Goal: Check status: Check status

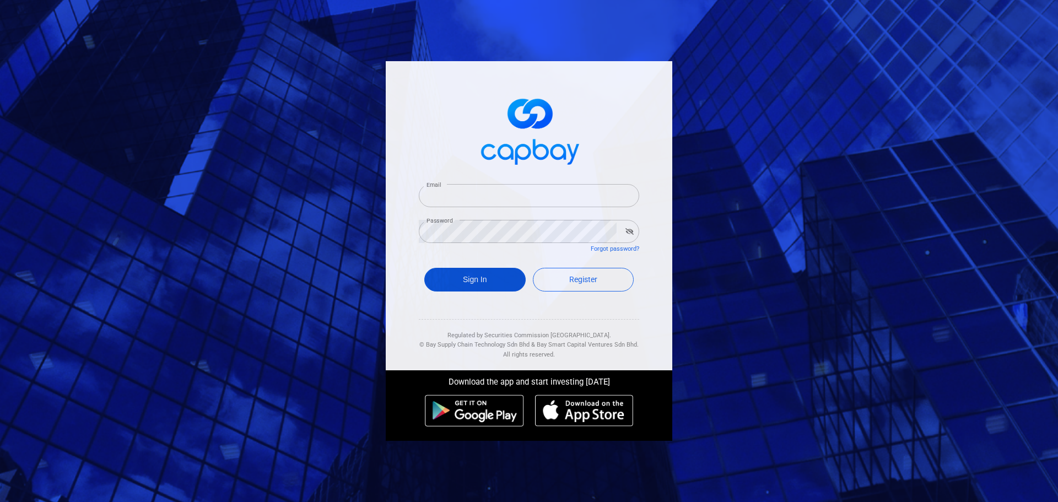
type input "[EMAIL_ADDRESS][DOMAIN_NAME]"
click at [488, 284] on button "Sign In" at bounding box center [474, 280] width 101 height 24
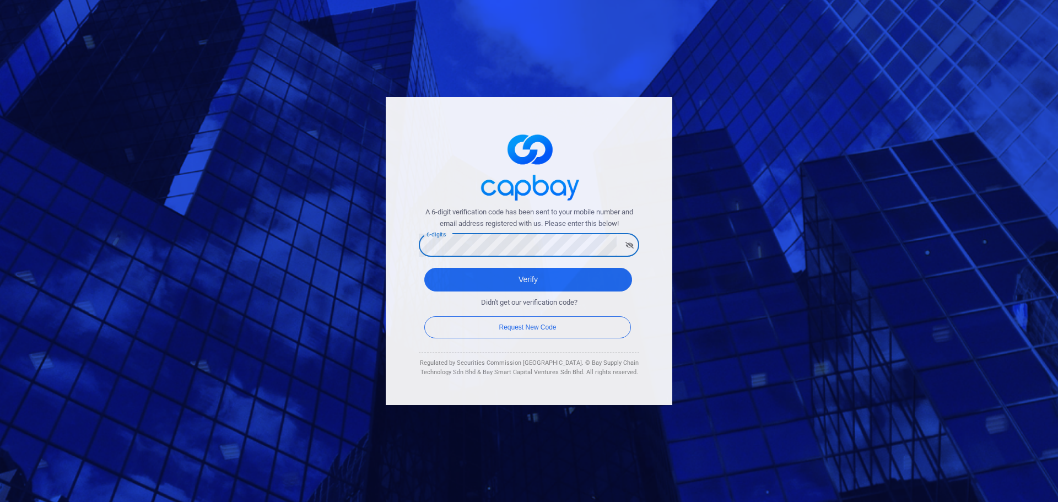
click at [424, 268] on button "Verify" at bounding box center [528, 280] width 208 height 24
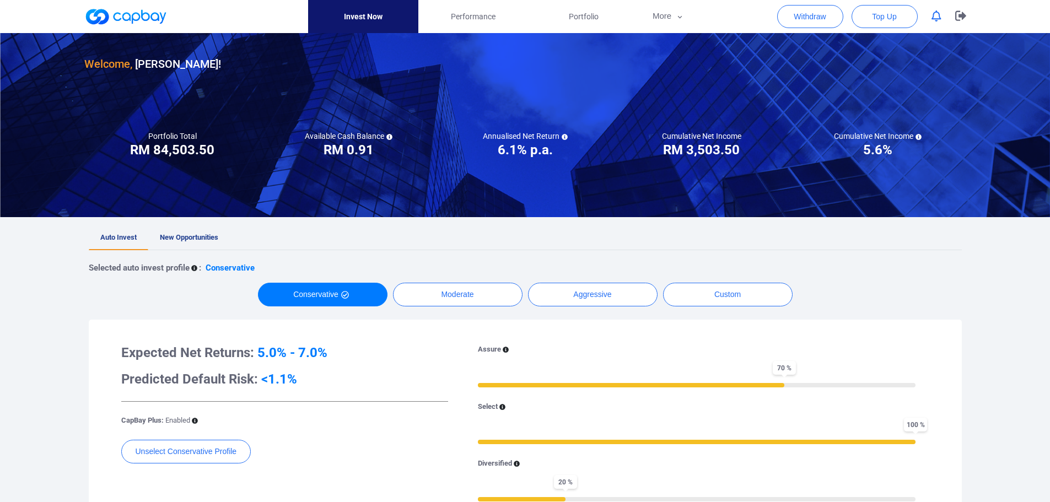
scroll to position [55, 0]
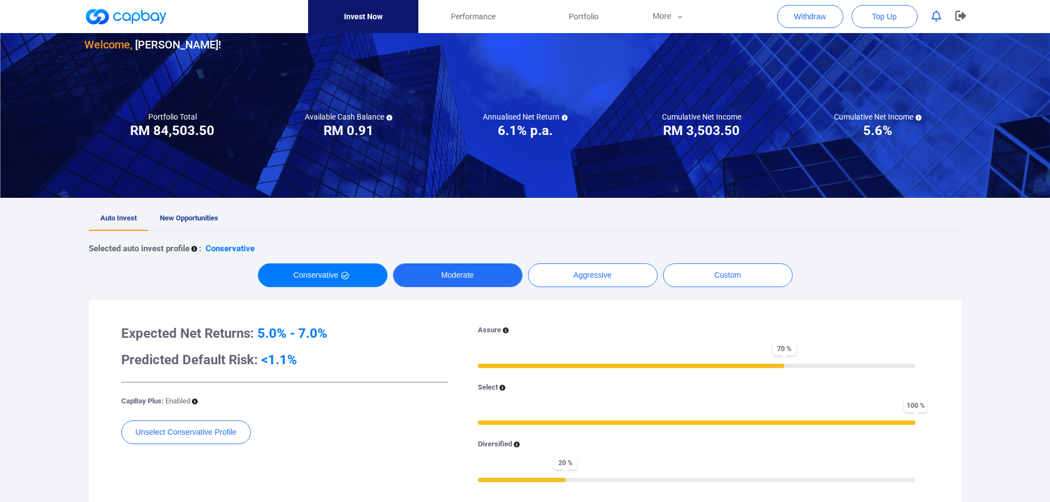
click at [449, 281] on button "Moderate" at bounding box center [458, 275] width 130 height 24
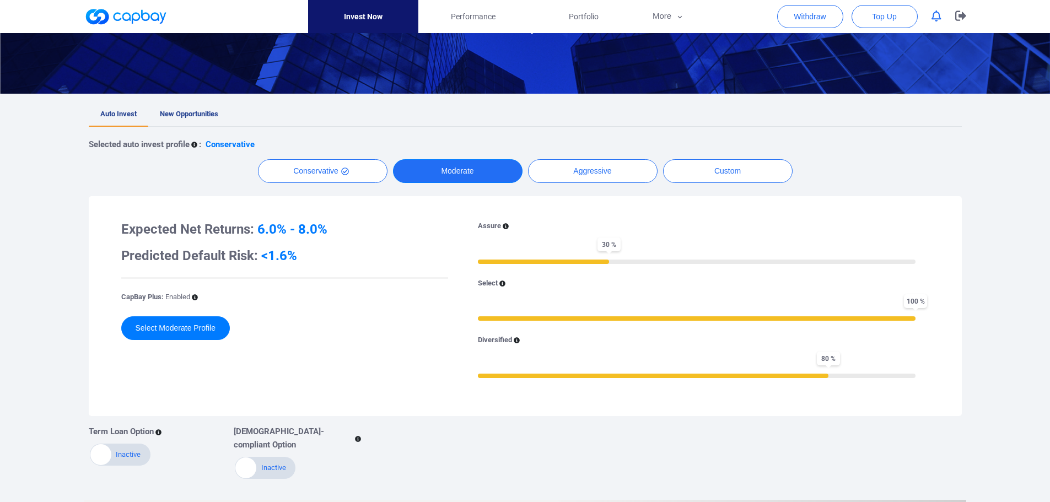
scroll to position [276, 0]
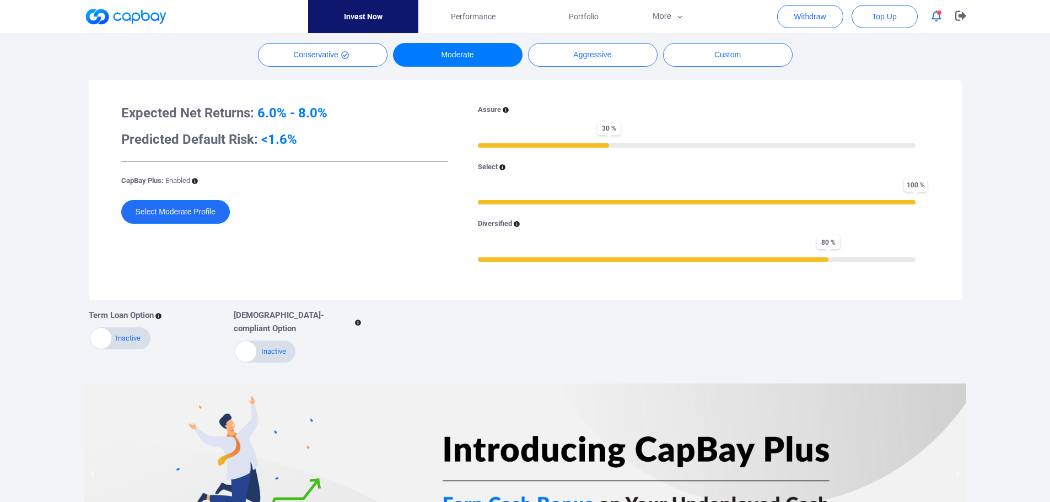
click at [179, 219] on button "Select Moderate Profile" at bounding box center [175, 212] width 109 height 24
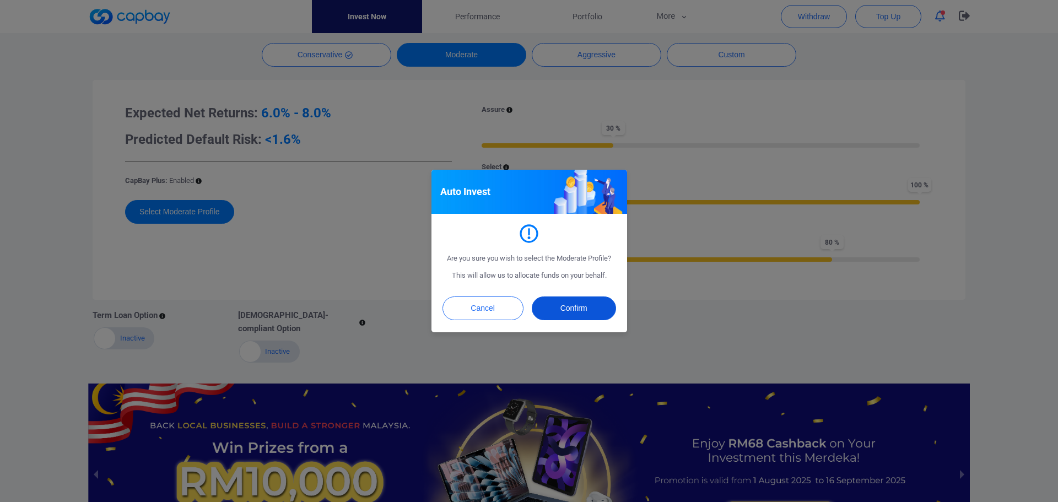
click at [561, 312] on button "Confirm" at bounding box center [574, 309] width 84 height 24
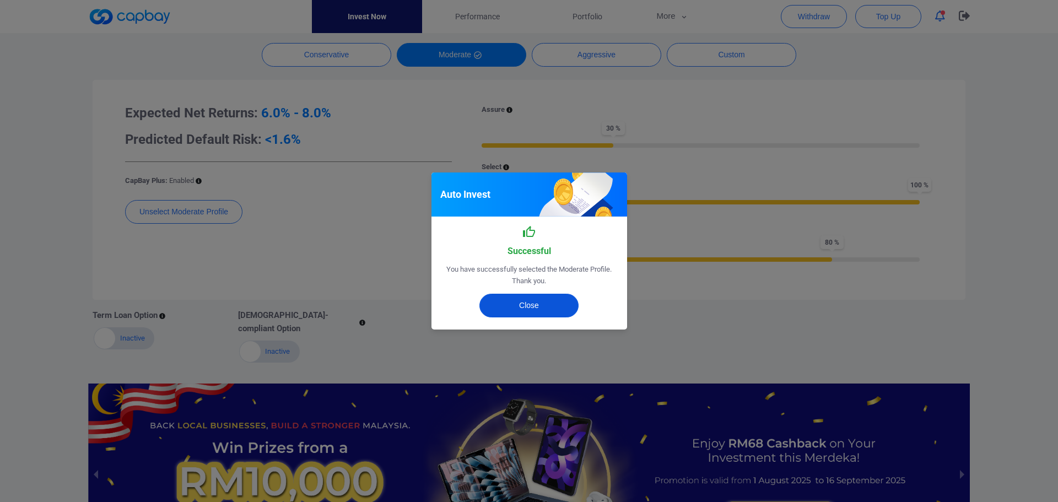
click at [521, 306] on button "Close" at bounding box center [529, 306] width 99 height 24
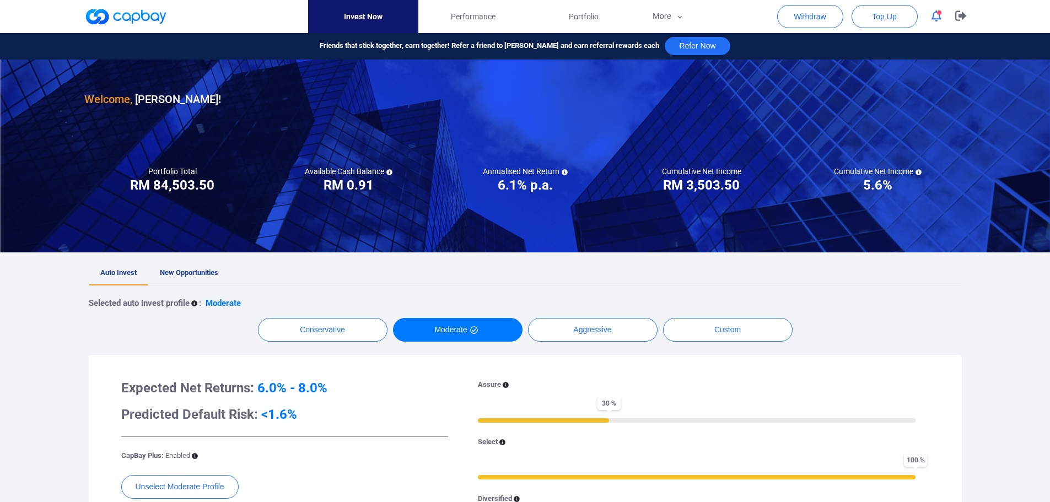
scroll to position [0, 0]
click at [212, 268] on link "New Opportunities" at bounding box center [189, 274] width 82 height 24
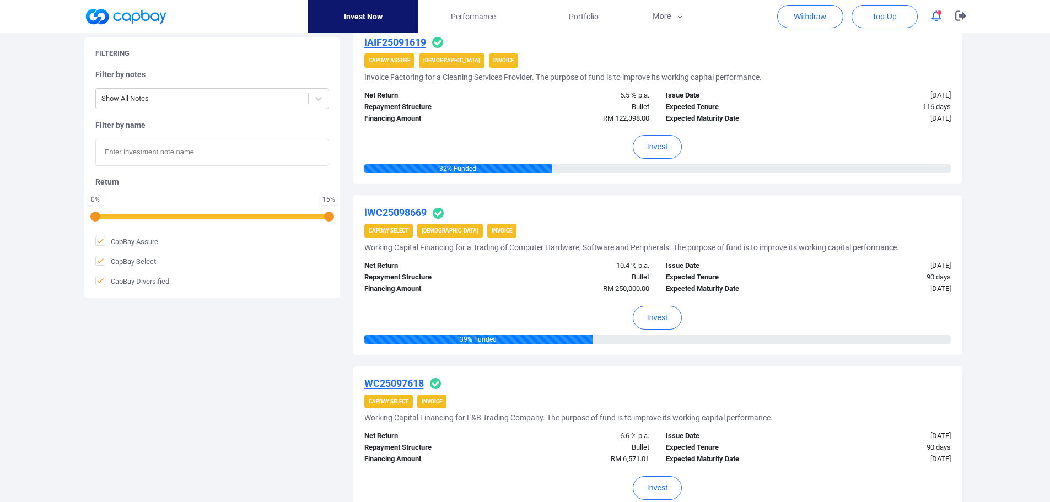
scroll to position [772, 0]
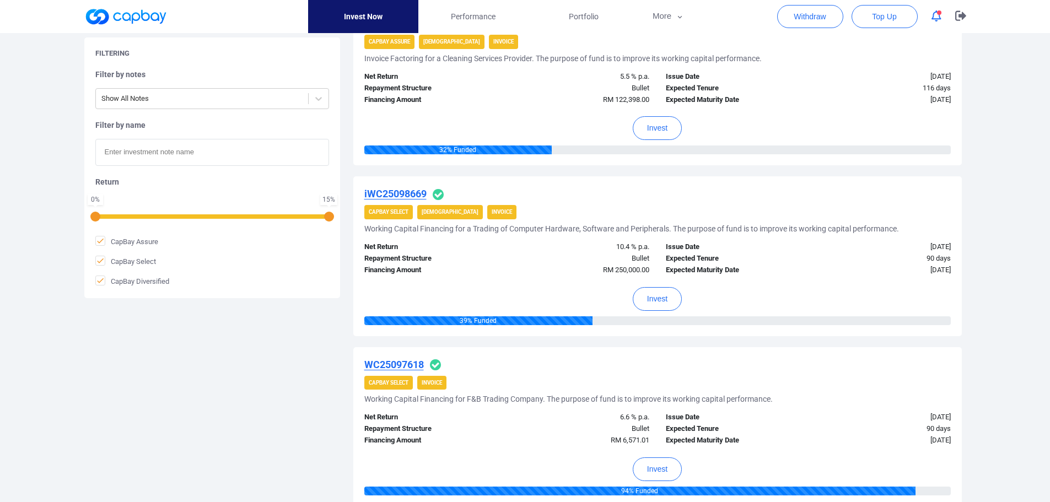
click at [391, 192] on u "iWC25098669" at bounding box center [395, 194] width 62 height 12
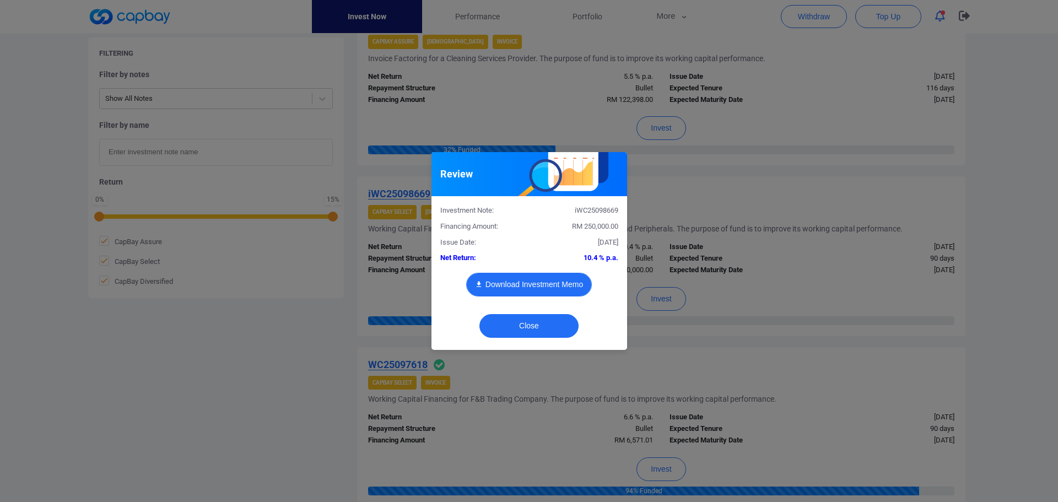
click at [554, 283] on button "Download Investment Memo" at bounding box center [529, 285] width 126 height 24
click at [524, 328] on button "Close" at bounding box center [529, 326] width 99 height 24
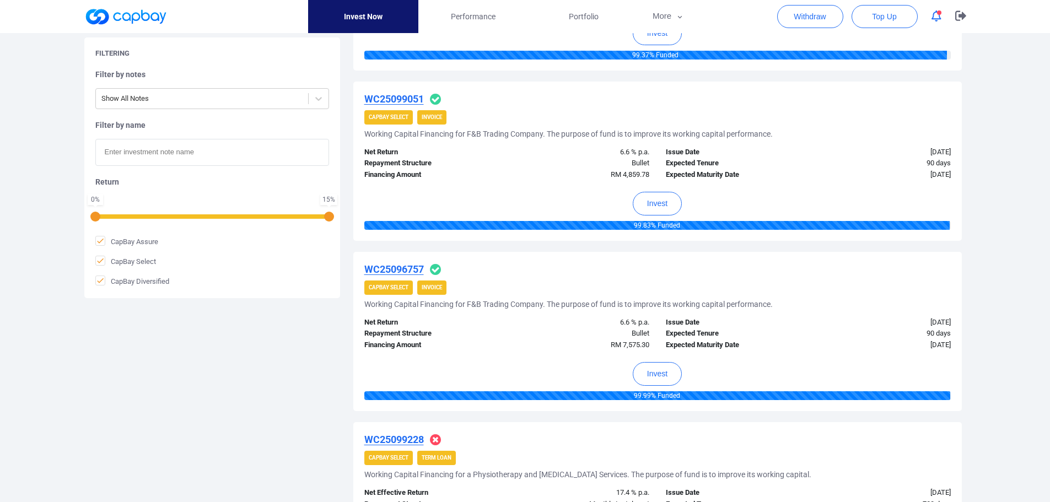
scroll to position [1654, 0]
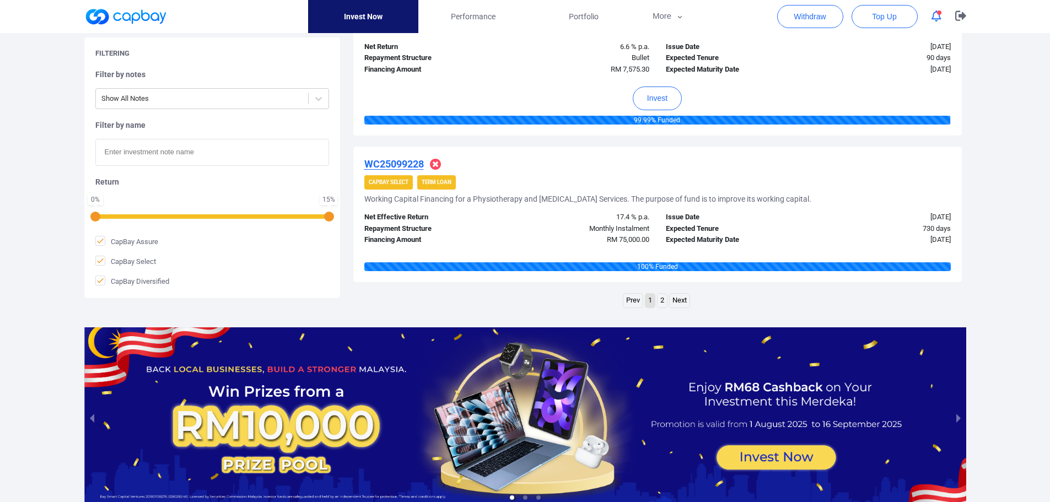
click at [660, 297] on link "2" at bounding box center [662, 301] width 9 height 14
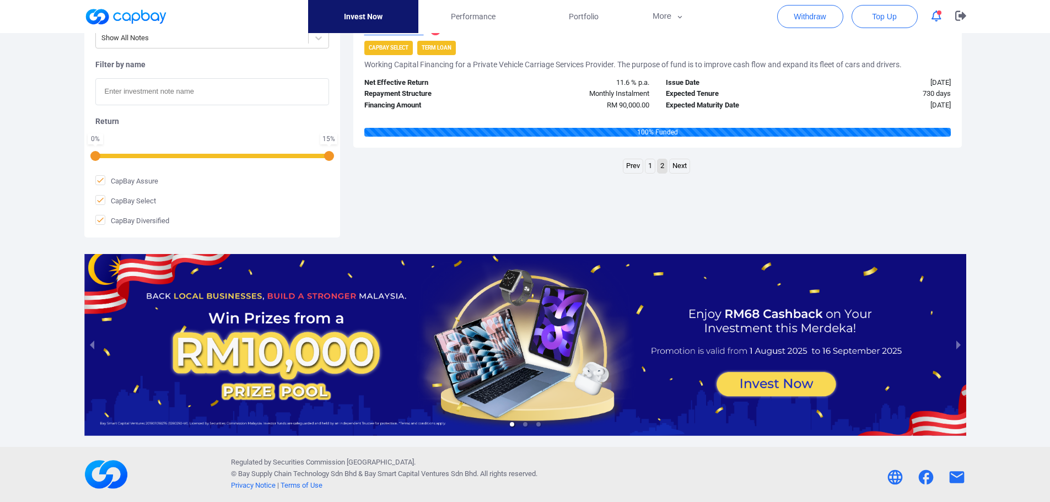
scroll to position [120, 0]
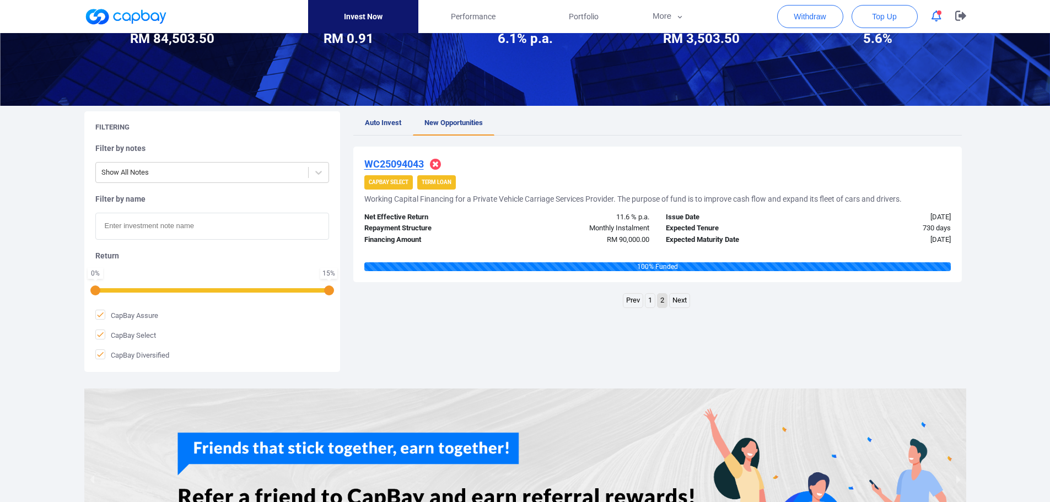
click at [649, 305] on link "1" at bounding box center [649, 301] width 9 height 14
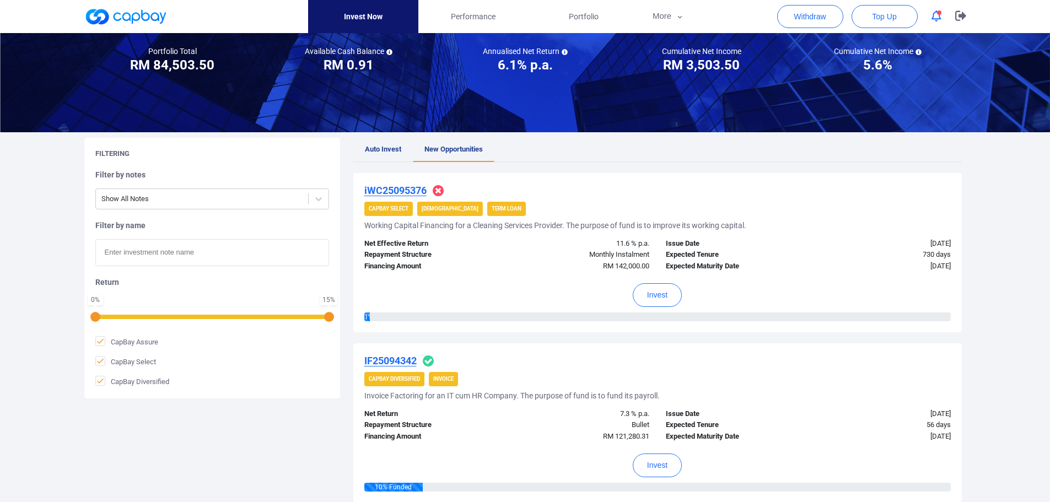
scroll to position [0, 0]
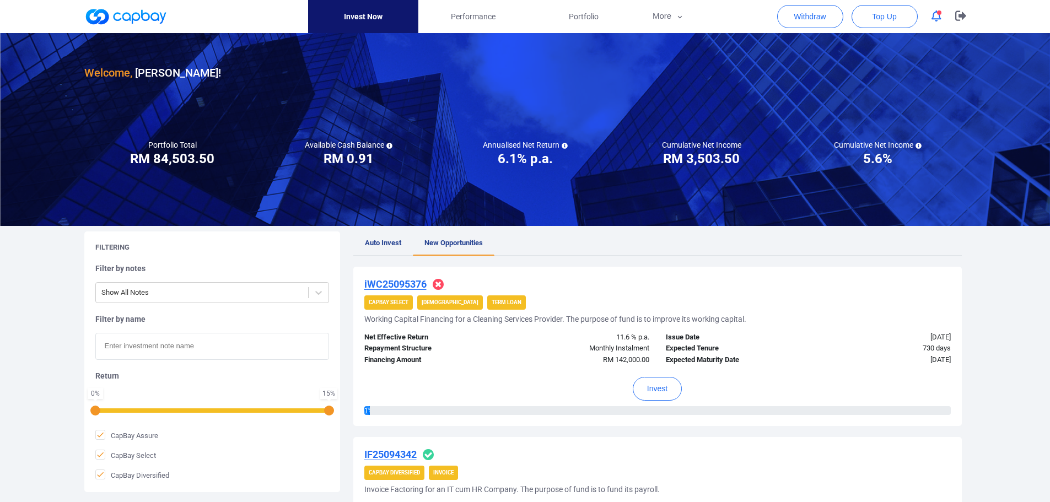
click at [941, 18] on icon "button" at bounding box center [937, 16] width 10 height 12
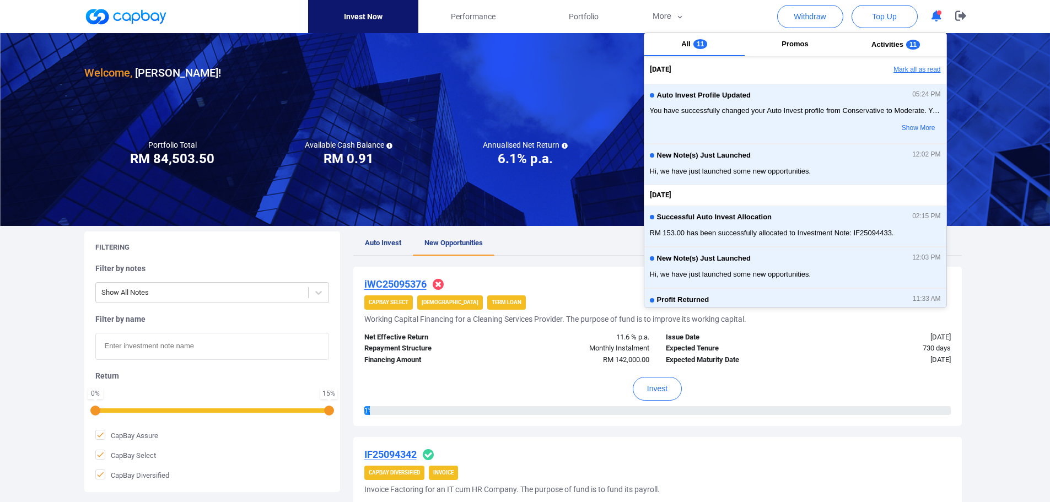
click at [902, 67] on button "Mark all as read" at bounding box center [886, 70] width 119 height 19
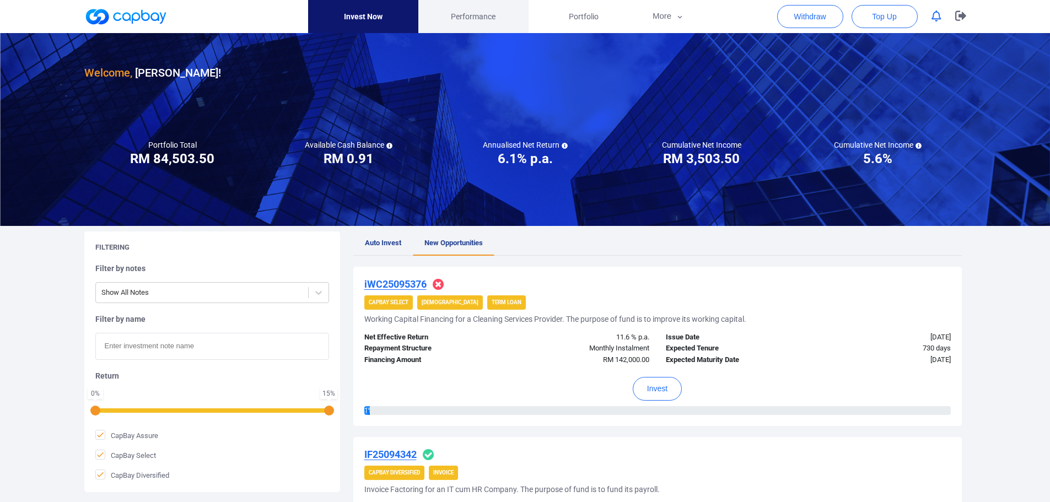
click at [464, 8] on link "Performance" at bounding box center [473, 16] width 110 height 33
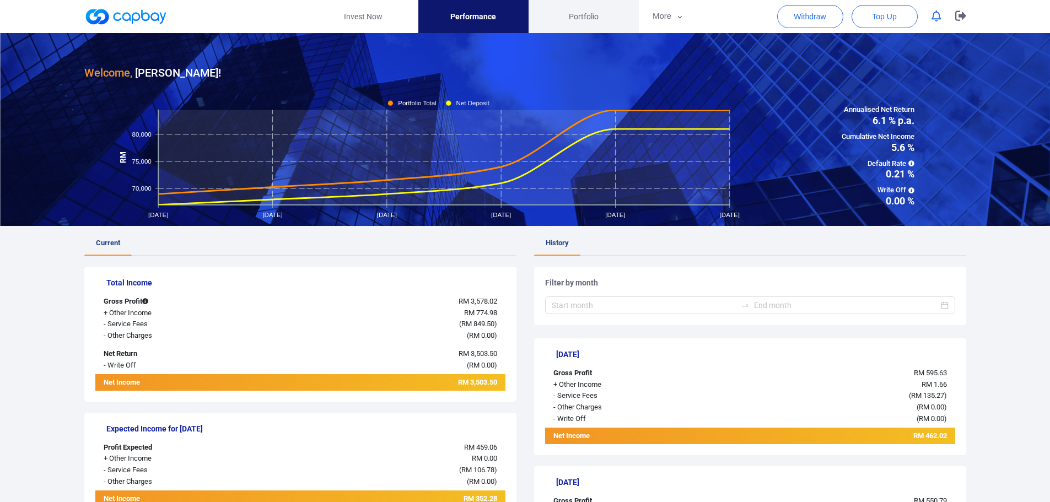
click at [588, 20] on span "Portfolio" at bounding box center [584, 16] width 30 height 12
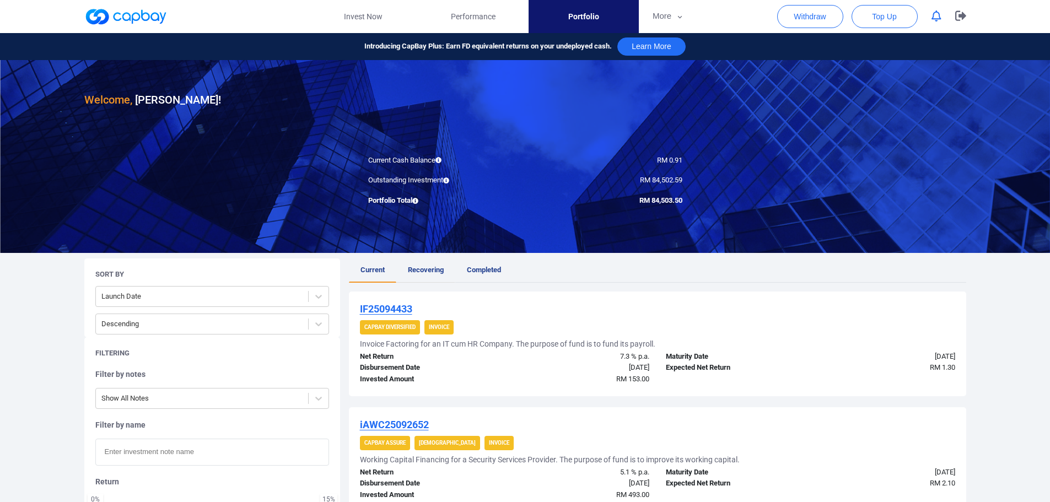
click at [422, 273] on span "Recovering" at bounding box center [426, 270] width 36 height 8
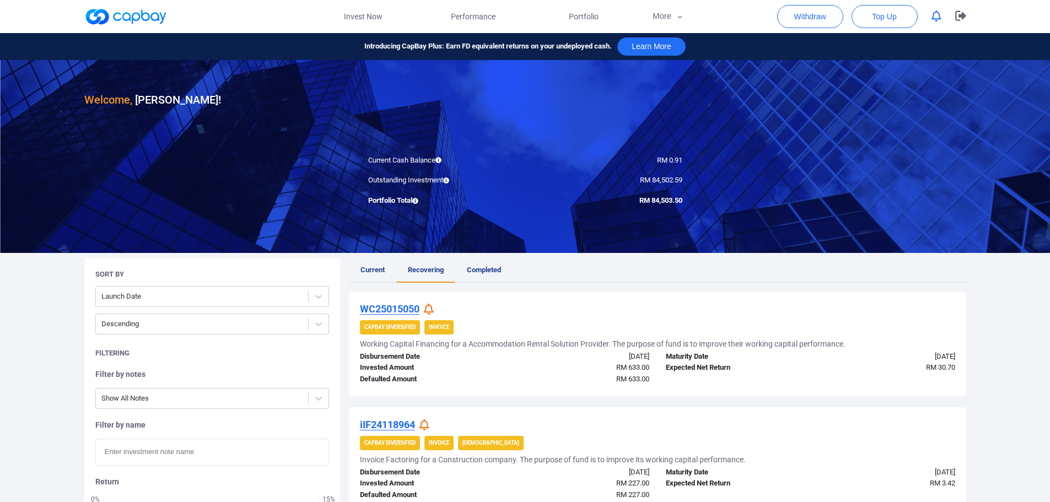
click at [427, 311] on icon at bounding box center [429, 310] width 10 height 12
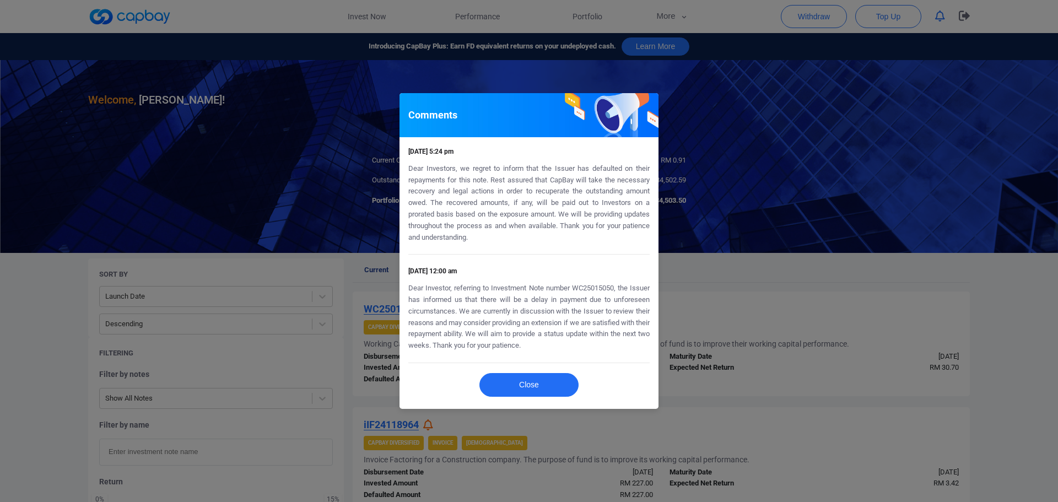
click at [739, 291] on div "Comments [DATE] 5:24 pm Dear Investors, we regret to inform that the Issuer has…" at bounding box center [529, 251] width 1058 height 502
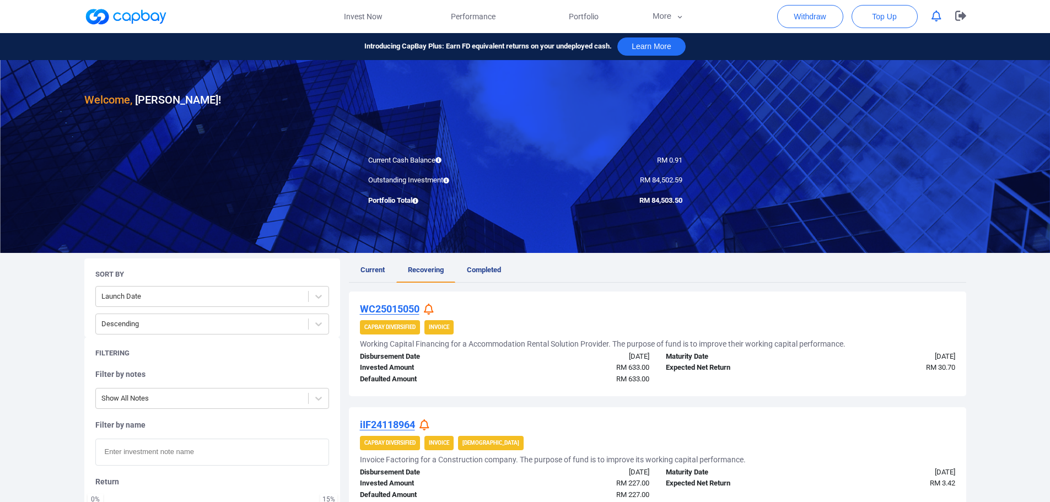
click at [400, 428] on u "iIF24118964" at bounding box center [387, 425] width 55 height 12
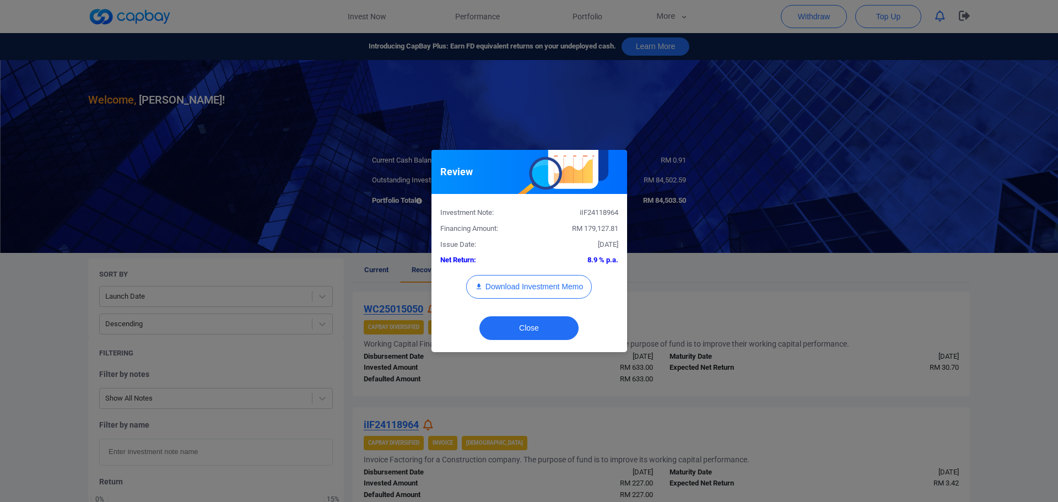
click at [696, 297] on div "Review Investment Note: iIF24118964 Financing Amount: RM 179,127.81 Issue Date:…" at bounding box center [529, 251] width 1058 height 502
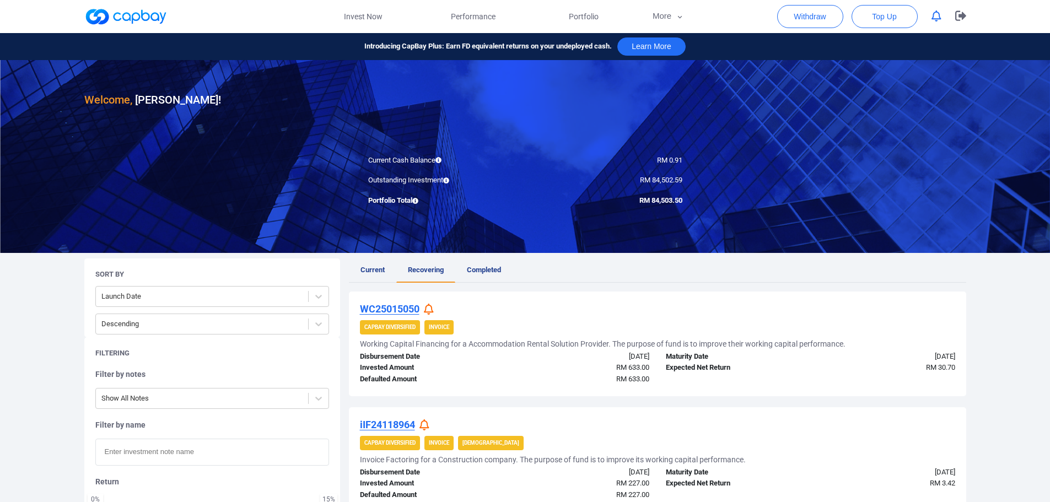
click at [412, 310] on u "WC25015050" at bounding box center [390, 309] width 60 height 12
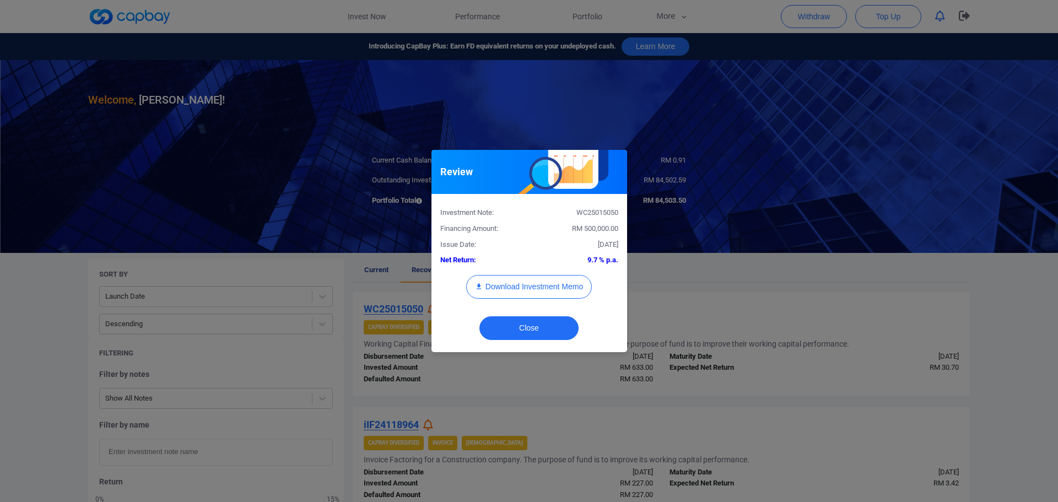
click at [699, 280] on div "Review Investment Note: WC25015050 Financing Amount: RM 500,000.00 Issue Date: …" at bounding box center [529, 251] width 1058 height 502
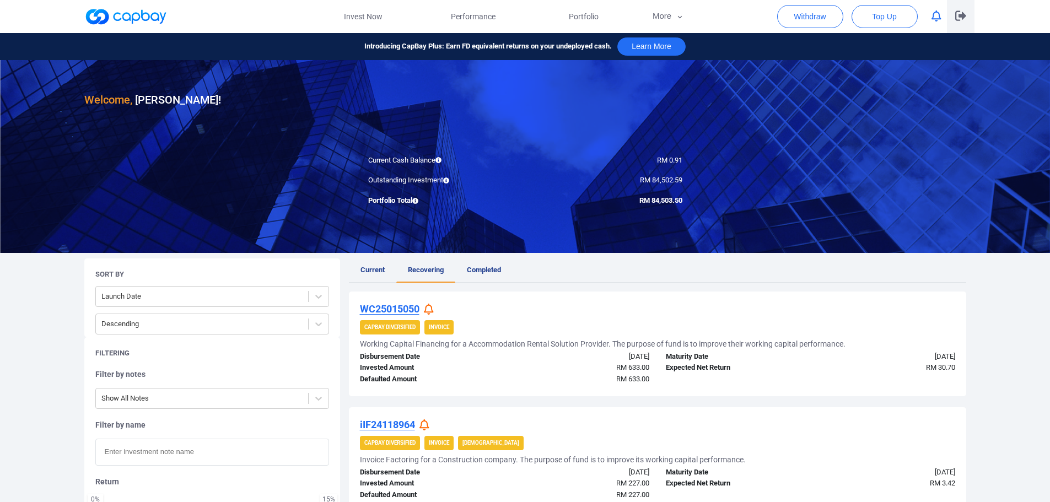
click at [961, 15] on icon "button" at bounding box center [960, 16] width 11 height 10
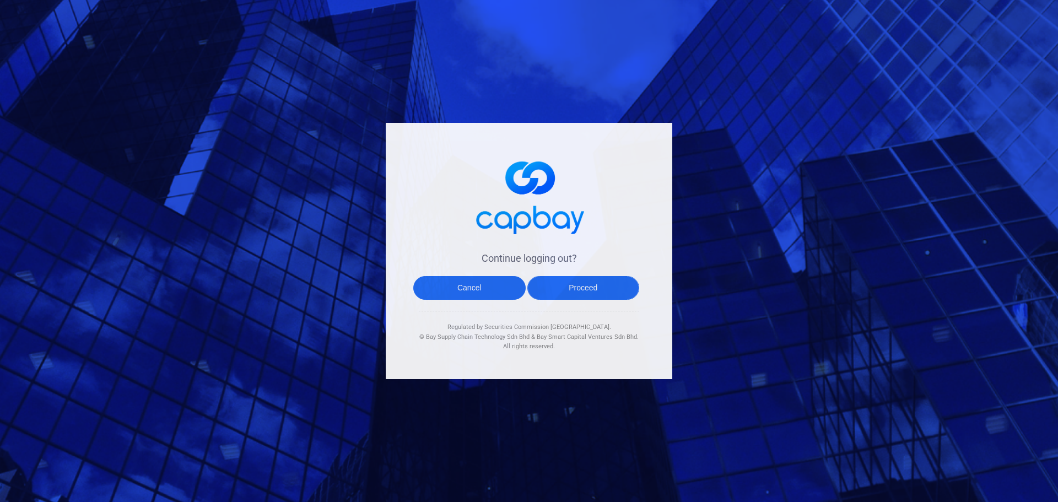
click at [597, 292] on button "Proceed" at bounding box center [583, 288] width 112 height 24
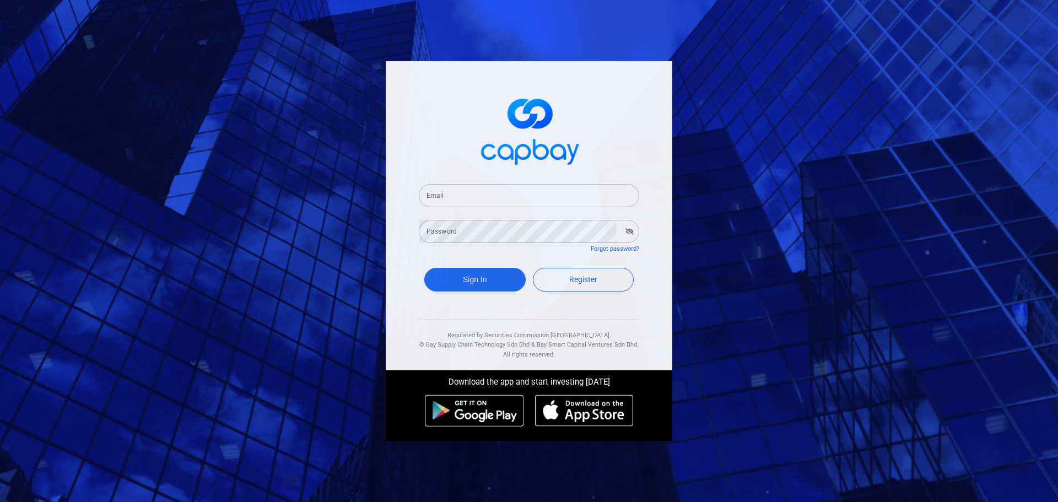
type input "[EMAIL_ADDRESS][DOMAIN_NAME]"
